Goal: Task Accomplishment & Management: Manage account settings

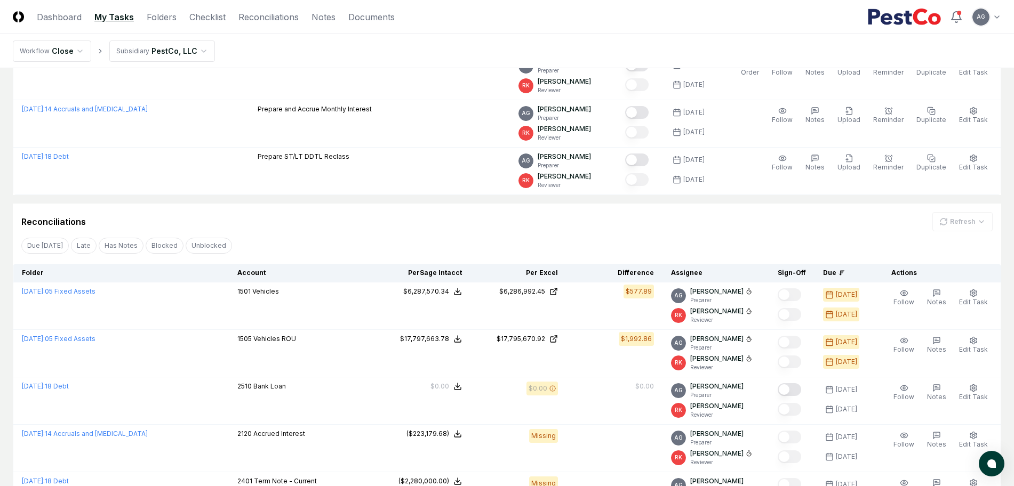
scroll to position [223, 0]
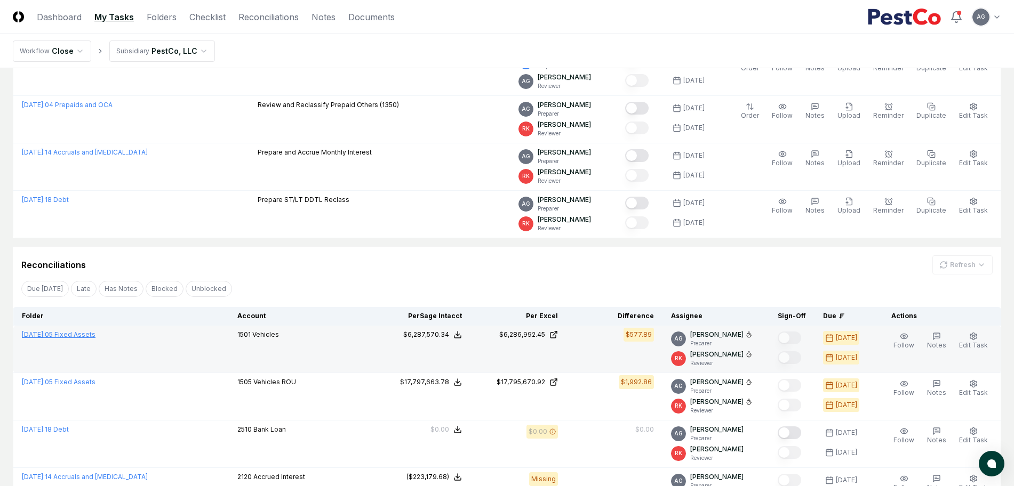
click at [75, 331] on link "[DATE] : 05 Fixed Assets" at bounding box center [59, 335] width 74 height 8
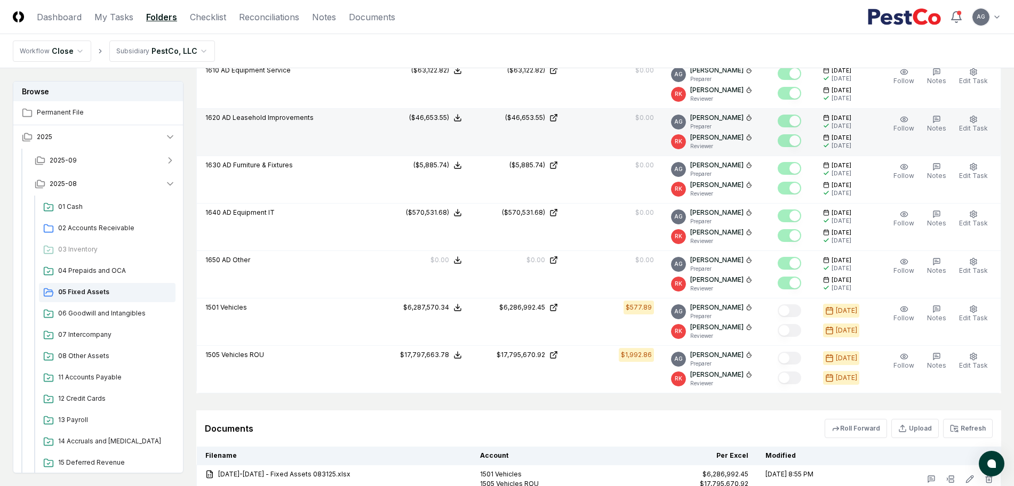
scroll to position [933, 0]
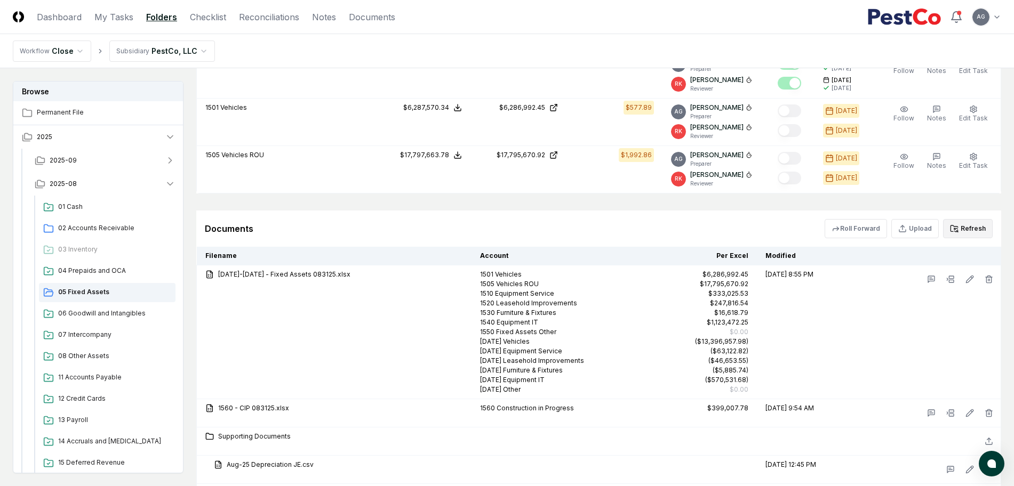
click at [977, 228] on button "Refresh" at bounding box center [968, 228] width 50 height 19
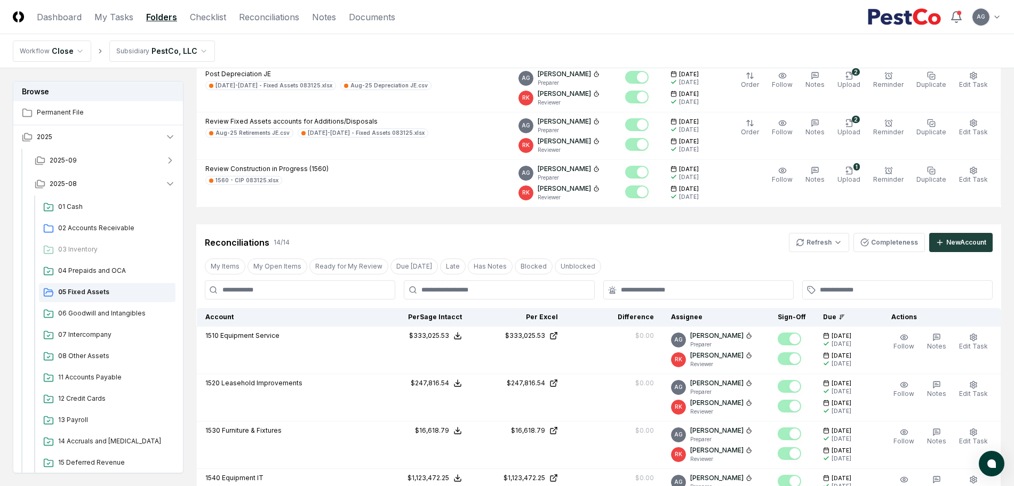
scroll to position [67, 0]
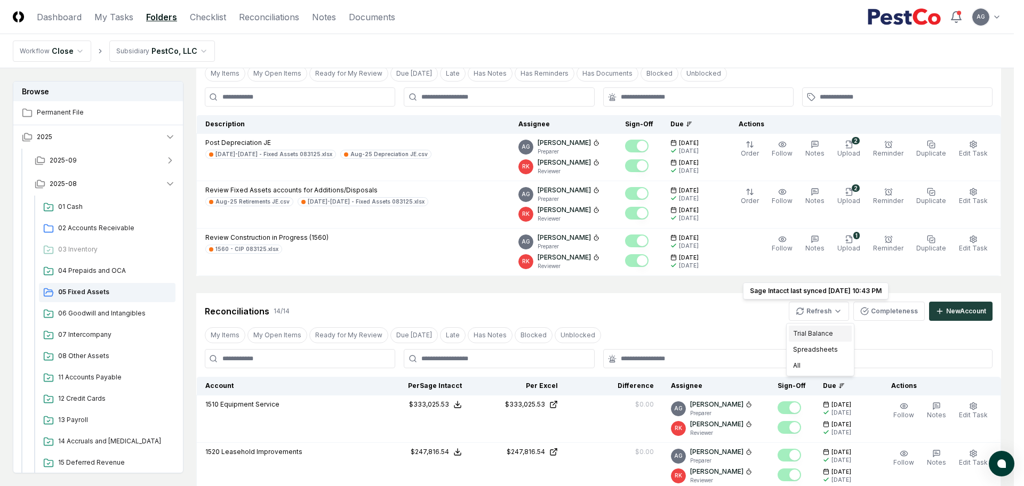
click at [828, 330] on div "Trial Balance" at bounding box center [820, 334] width 63 height 16
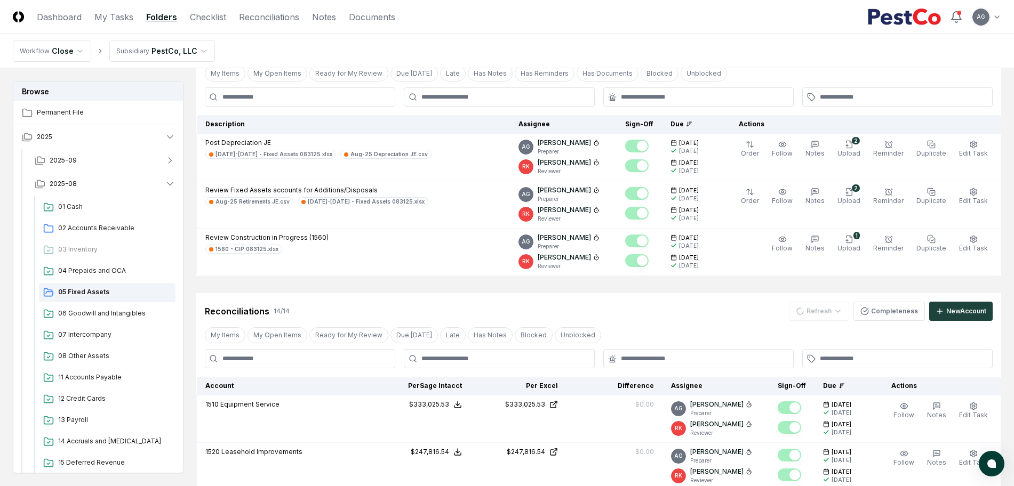
click at [683, 308] on div "Reconciliations 14 / 14 Refresh Completeness New Account" at bounding box center [599, 311] width 788 height 19
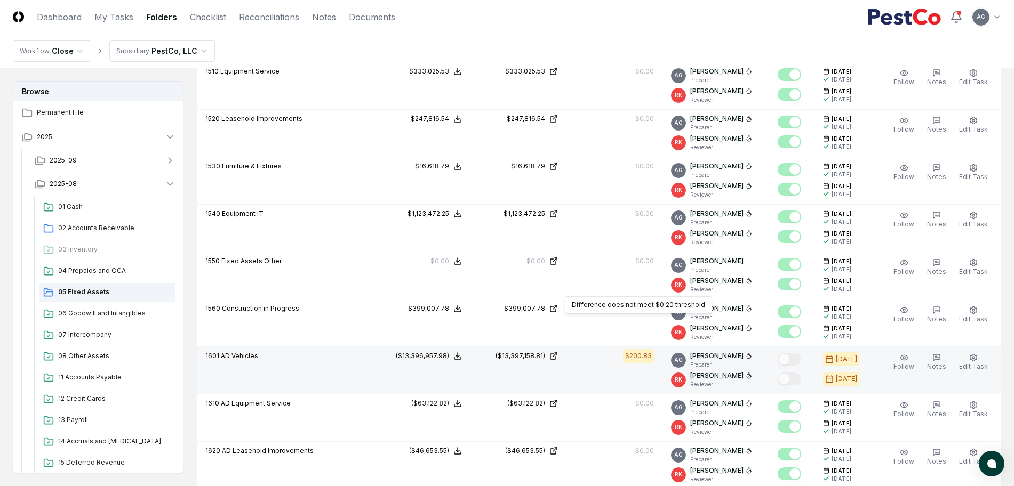
scroll to position [467, 0]
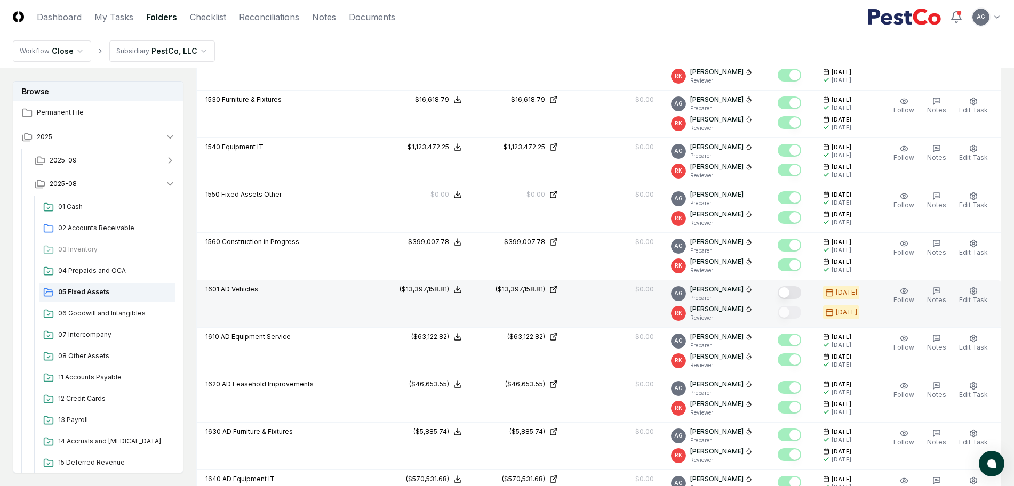
click at [797, 291] on button "Mark complete" at bounding box center [789, 292] width 23 height 13
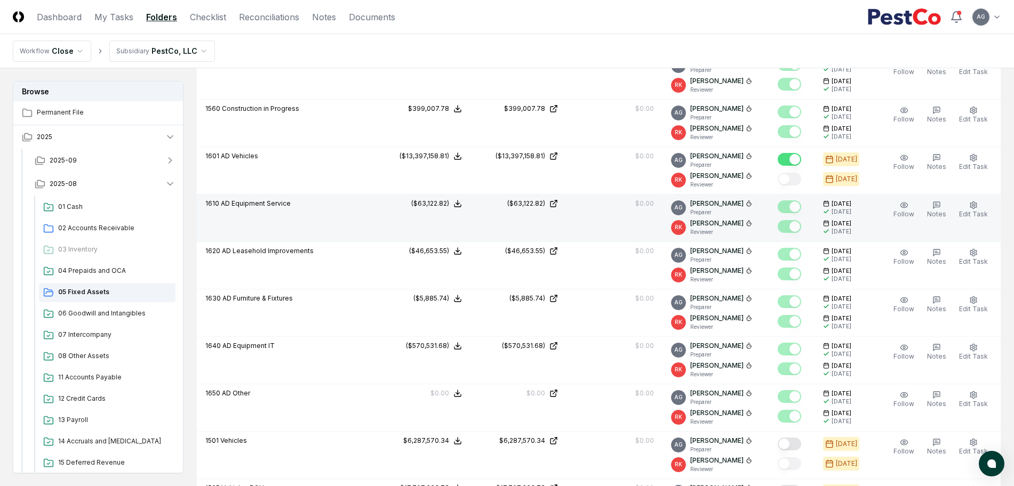
scroll to position [667, 0]
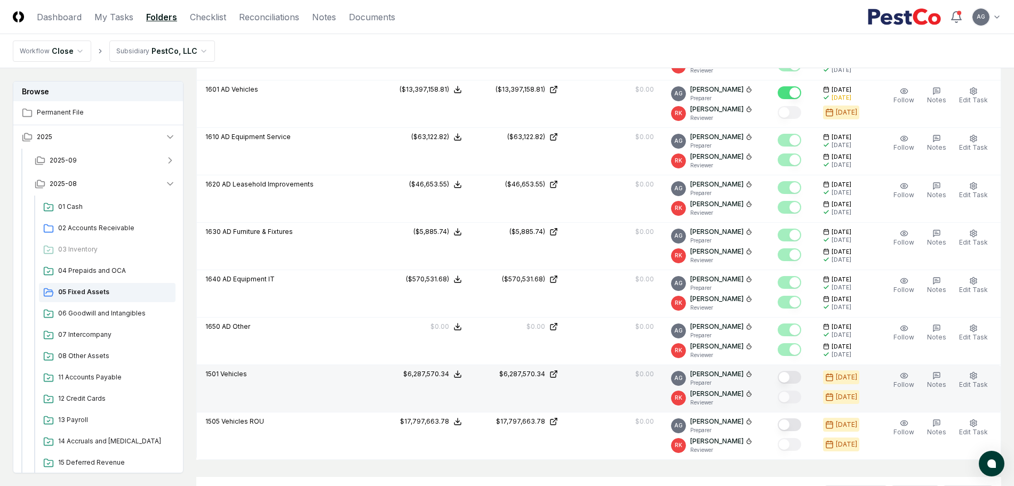
click at [801, 374] on button "Mark complete" at bounding box center [789, 377] width 23 height 13
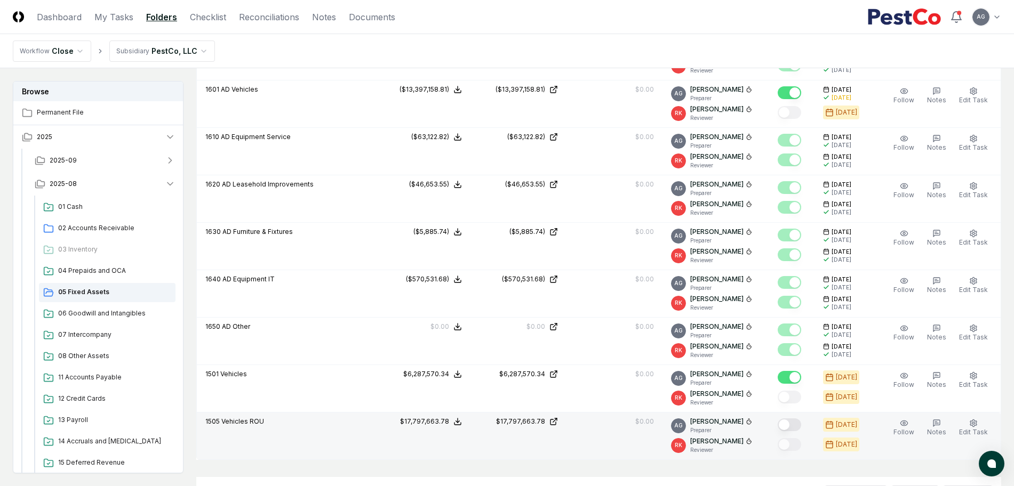
click at [801, 424] on button "Mark complete" at bounding box center [789, 425] width 23 height 13
click at [116, 22] on link "My Tasks" at bounding box center [113, 17] width 39 height 13
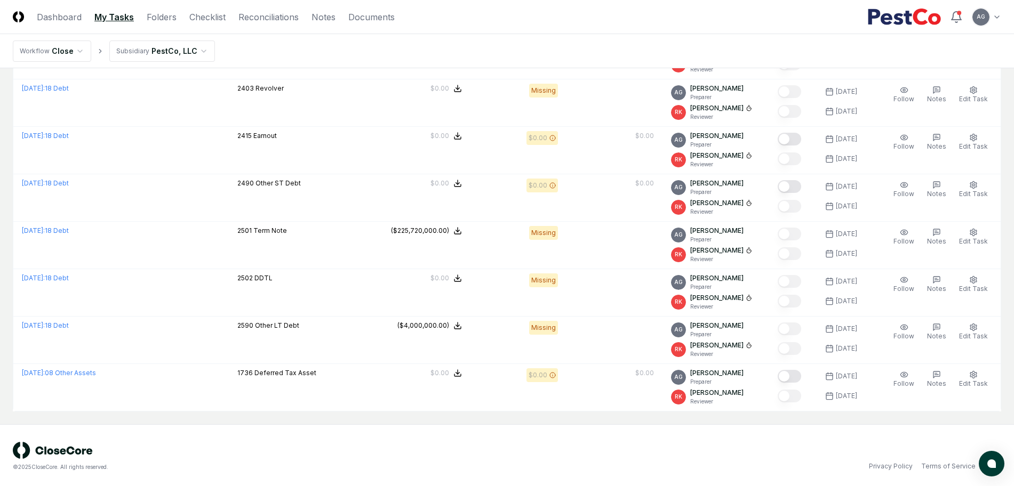
scroll to position [662, 0]
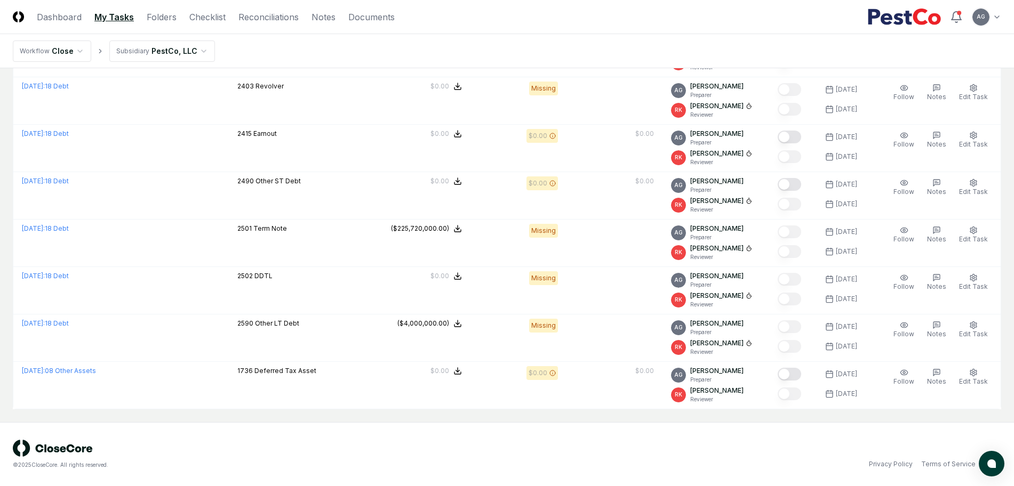
click at [391, 437] on div "© 2025 CloseCore. All rights reserved. Privacy Policy Terms of Service" at bounding box center [507, 454] width 1014 height 64
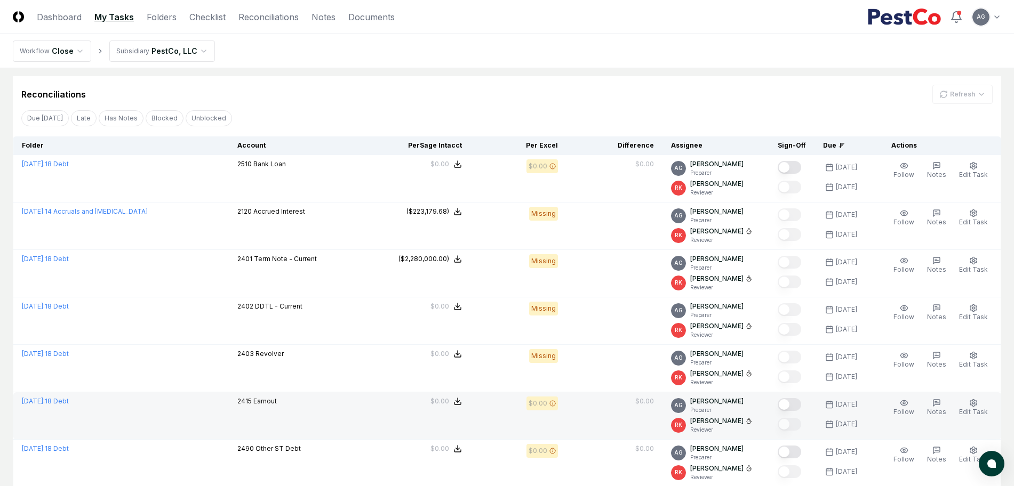
scroll to position [329, 0]
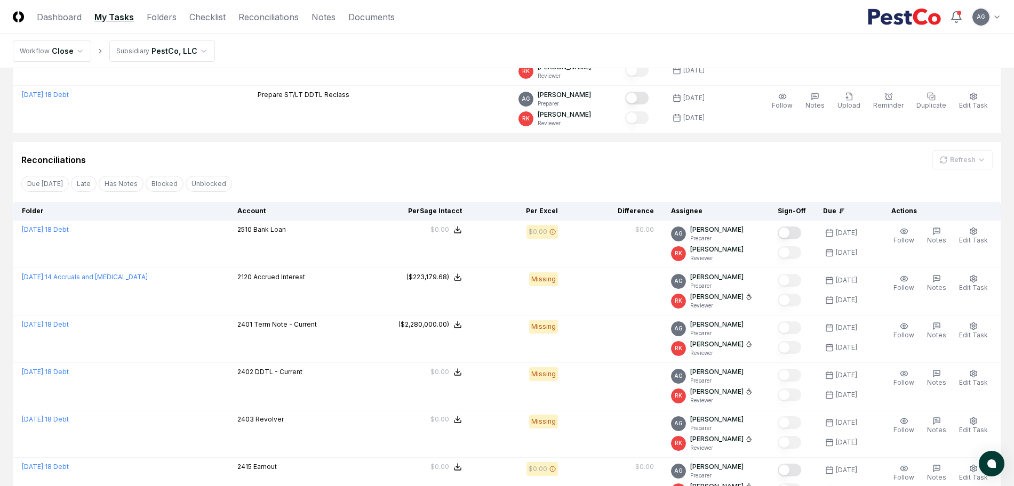
click at [397, 171] on div "Reconciliations Refresh Due [DATE] Late Has Notes Blocked Unblocked Clear Filte…" at bounding box center [507, 442] width 988 height 601
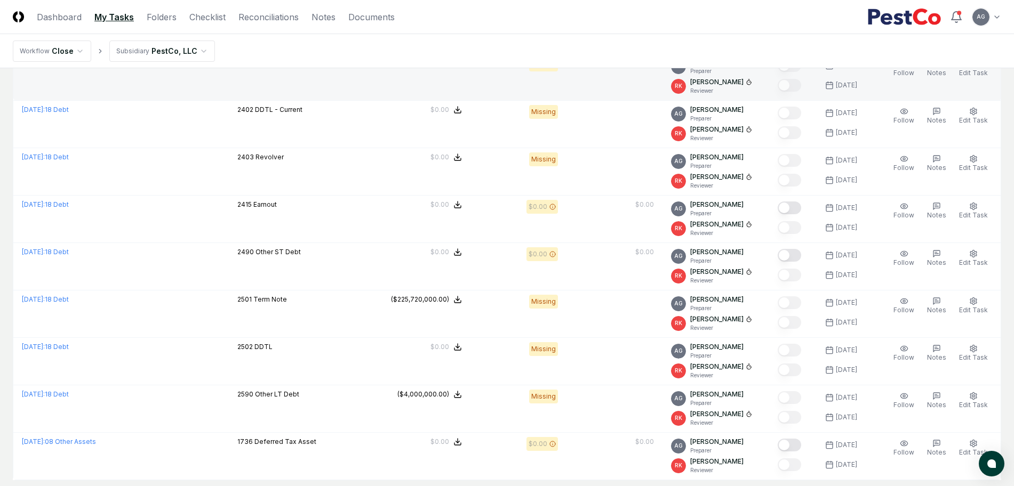
scroll to position [595, 0]
